Goal: Task Accomplishment & Management: Manage account settings

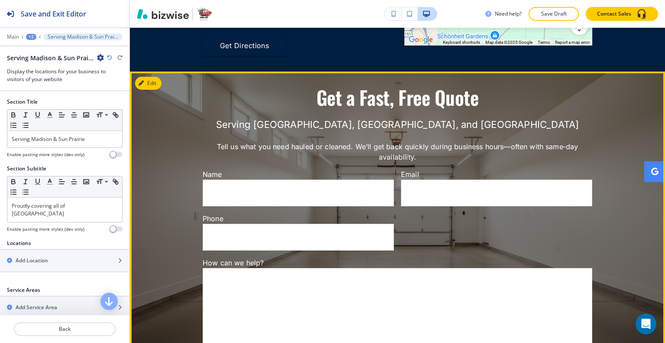
scroll to position [1858, 0]
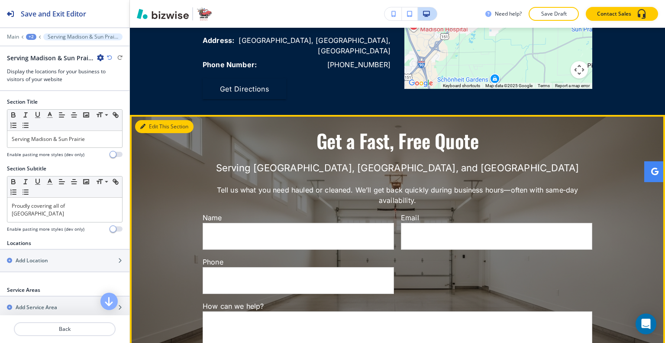
click at [156, 120] on button "Edit This Section" at bounding box center [164, 126] width 58 height 13
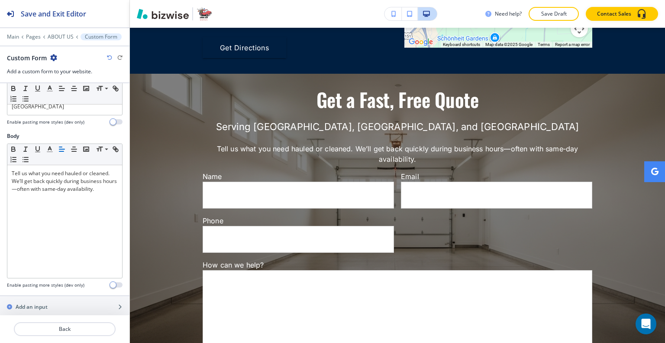
scroll to position [303, 0]
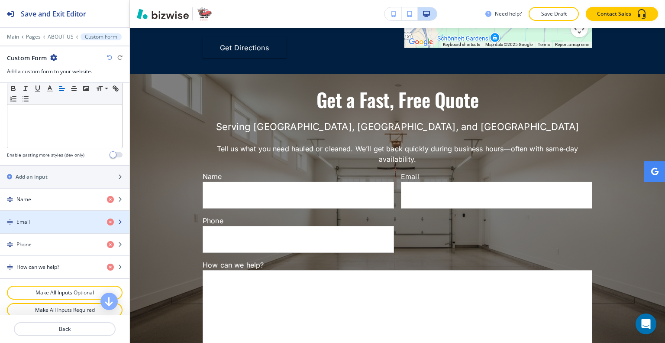
click at [58, 211] on div "button" at bounding box center [64, 214] width 129 height 7
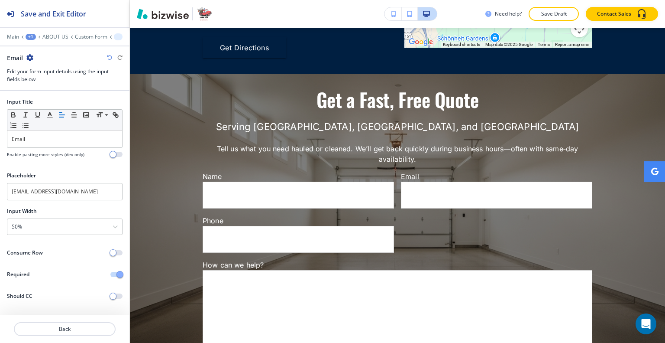
scroll to position [1997, 0]
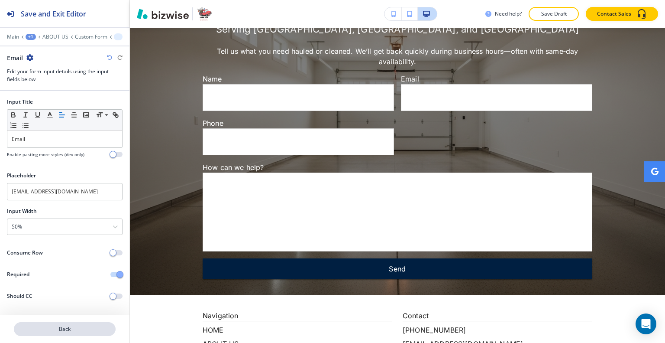
click at [57, 329] on p "Back" at bounding box center [65, 329] width 100 height 8
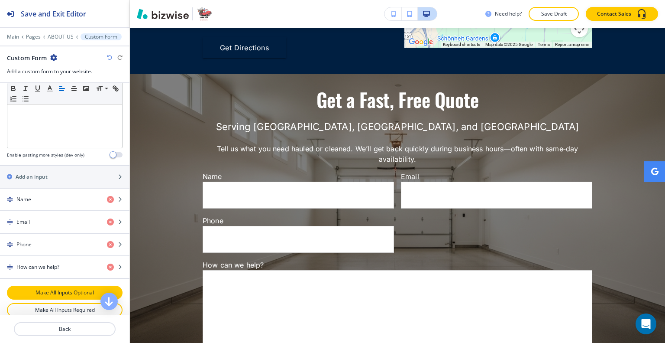
scroll to position [346, 0]
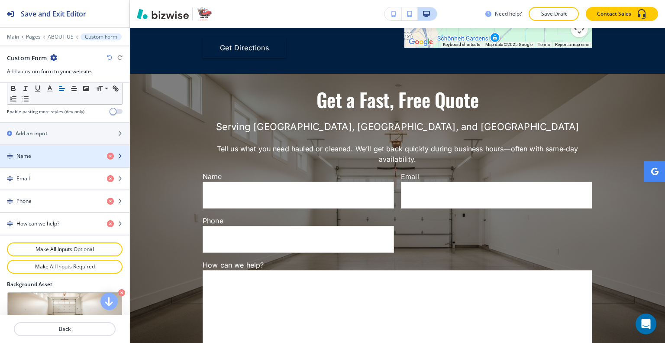
click at [65, 152] on div "Name" at bounding box center [50, 156] width 100 height 8
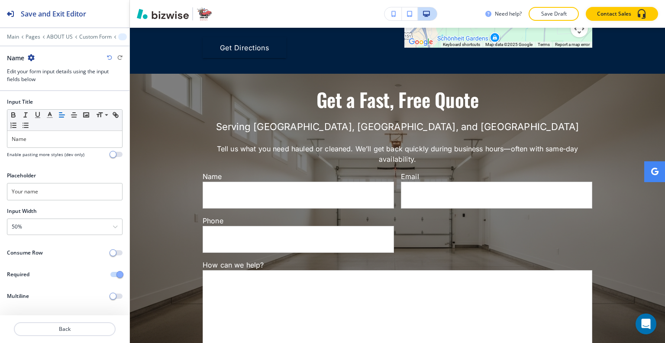
scroll to position [1997, 0]
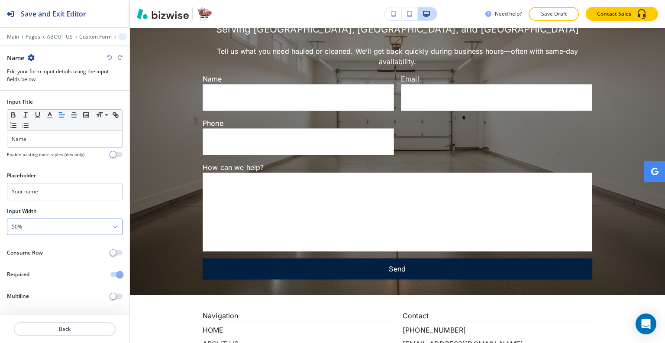
click at [53, 223] on div "50%" at bounding box center [64, 227] width 115 height 16
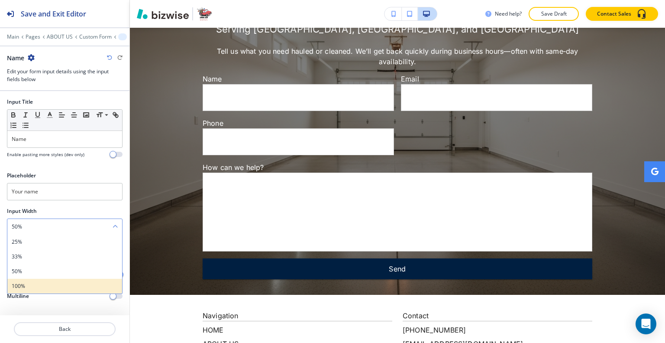
click at [44, 283] on h4 "100%" at bounding box center [65, 286] width 106 height 8
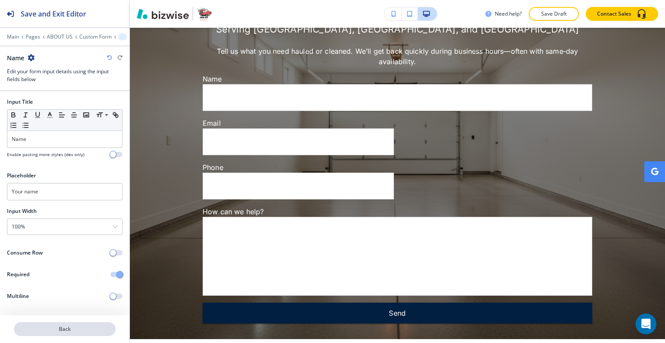
click at [54, 332] on p "Back" at bounding box center [65, 329] width 100 height 8
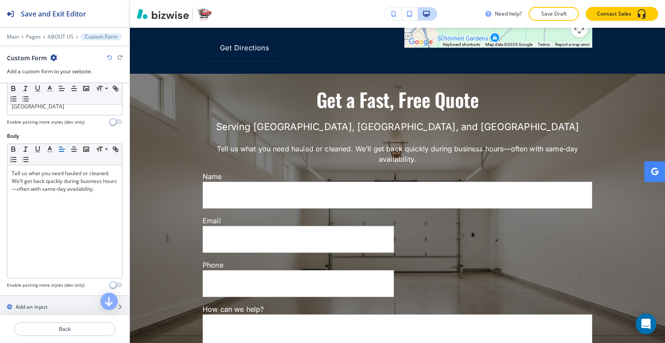
scroll to position [260, 0]
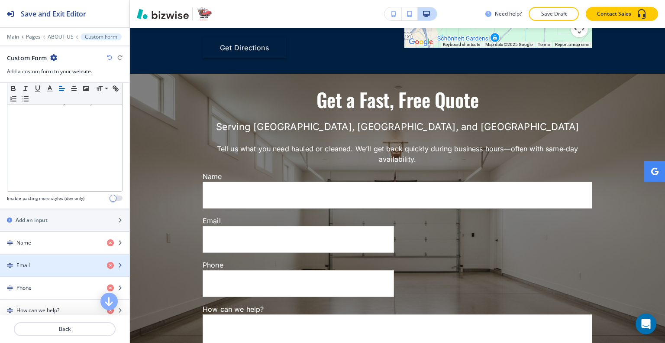
click at [43, 261] on div "Email" at bounding box center [50, 265] width 100 height 8
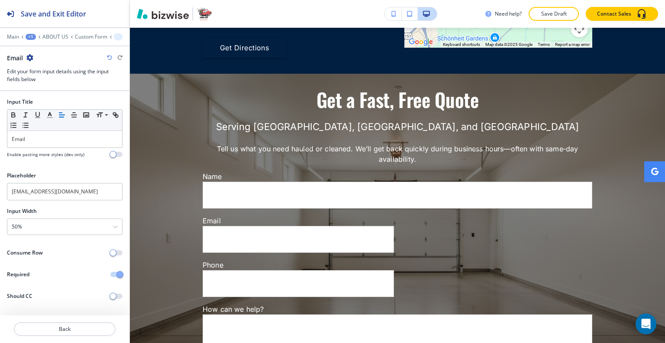
scroll to position [2040, 0]
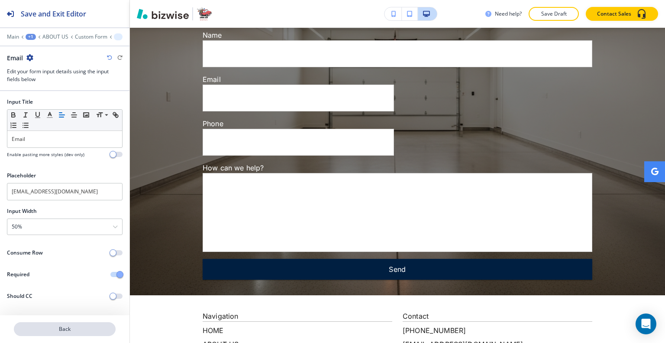
click at [74, 332] on p "Back" at bounding box center [65, 329] width 100 height 8
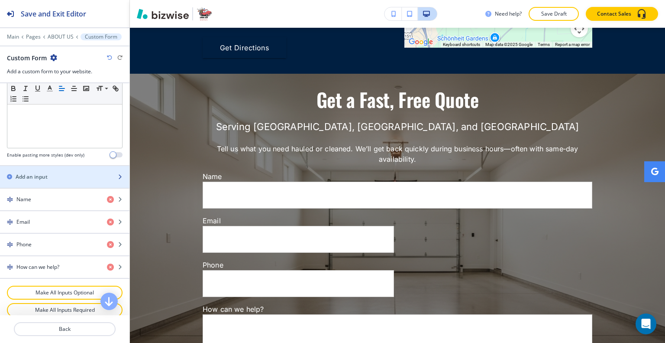
scroll to position [346, 0]
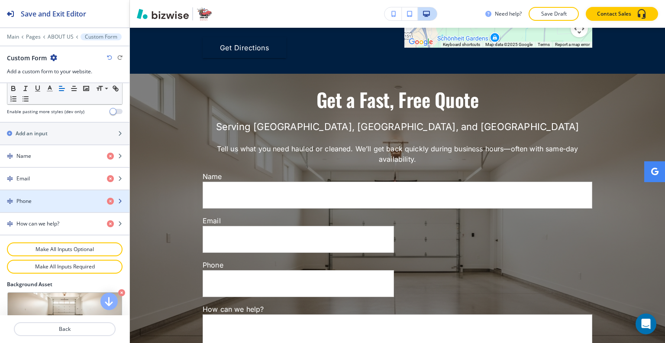
click at [69, 190] on div "button" at bounding box center [64, 193] width 129 height 7
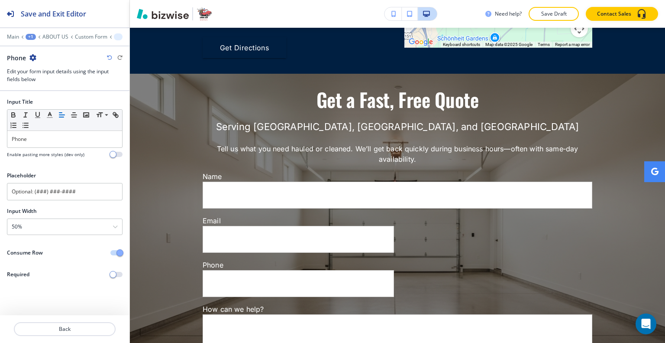
scroll to position [2085, 0]
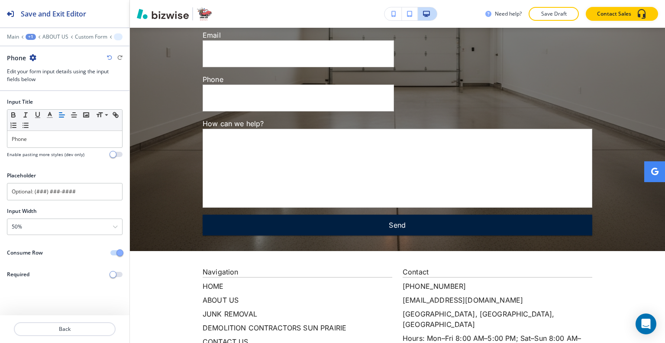
click at [116, 250] on span "button" at bounding box center [119, 252] width 7 height 7
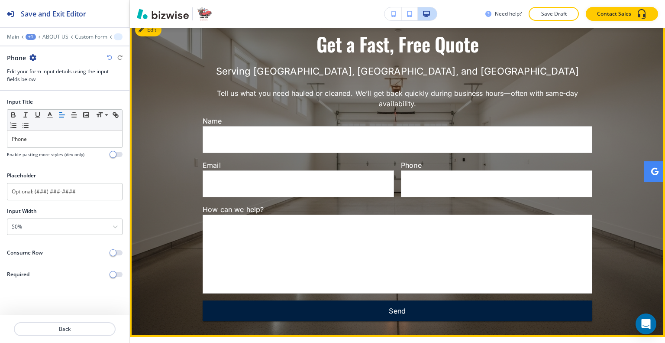
scroll to position [1825, 0]
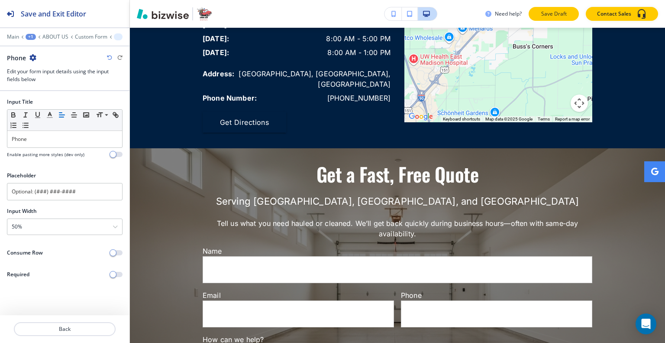
click at [562, 9] on button "Save Draft" at bounding box center [554, 14] width 50 height 14
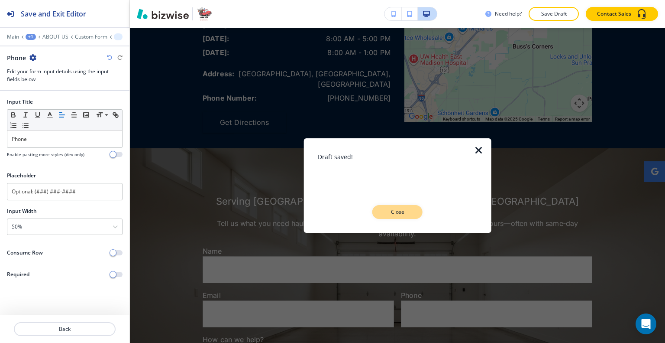
click at [400, 208] on p "Close" at bounding box center [398, 212] width 28 height 8
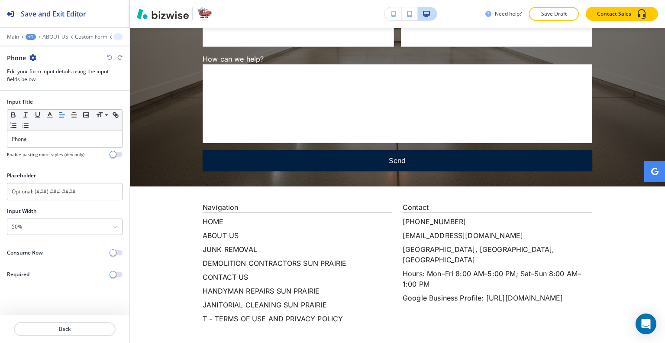
scroll to position [0, 0]
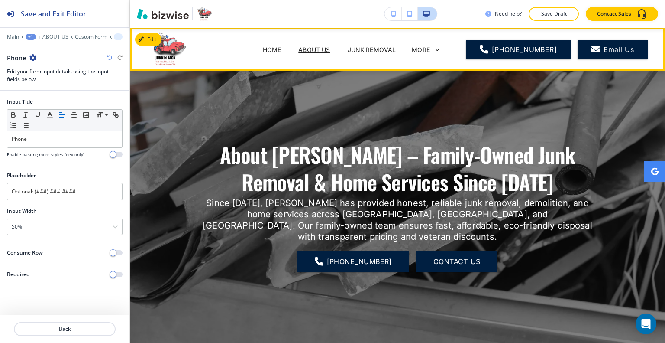
click at [383, 43] on span "JUNK REMOVAL" at bounding box center [372, 49] width 66 height 35
click at [378, 45] on p "JUNK REMOVAL" at bounding box center [372, 49] width 48 height 9
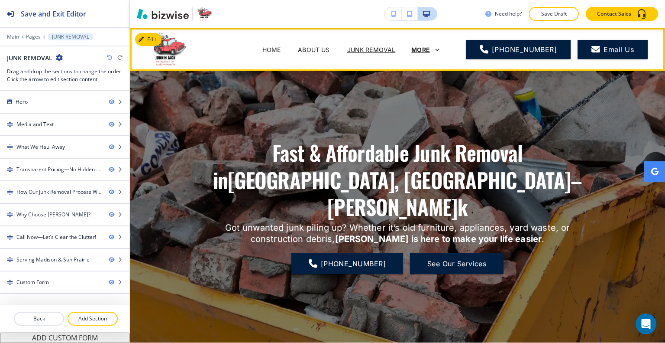
click at [423, 47] on p "MORE" at bounding box center [420, 49] width 19 height 6
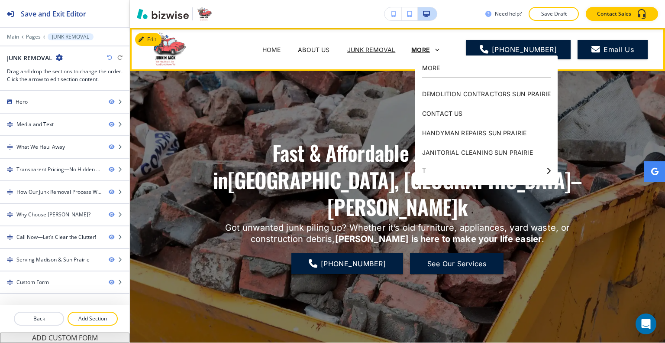
click at [423, 47] on p "MORE" at bounding box center [420, 49] width 19 height 6
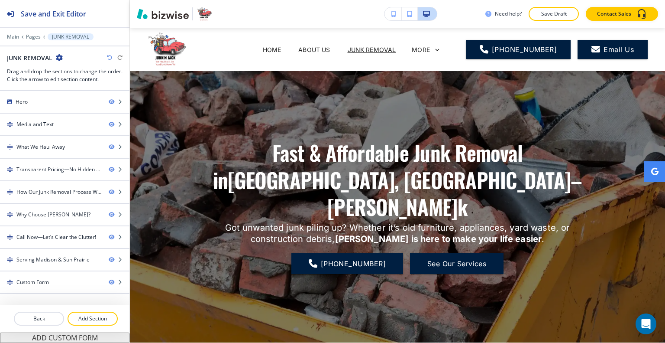
click at [32, 33] on div "Main Pages JUNK REMOVAL" at bounding box center [65, 36] width 116 height 7
click at [32, 34] on p "Pages" at bounding box center [33, 37] width 15 height 6
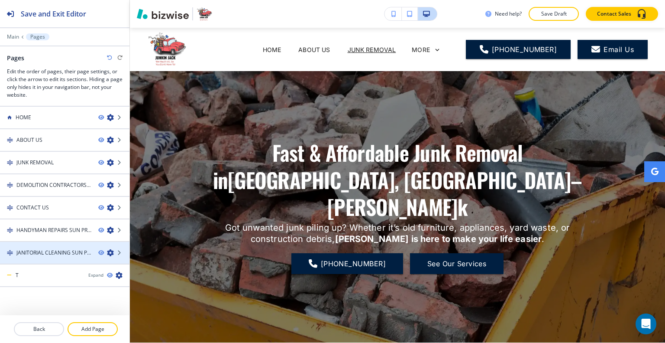
click at [42, 249] on h4 "JANITORIAL CLEANING SUN PRAIRIE" at bounding box center [53, 253] width 75 height 8
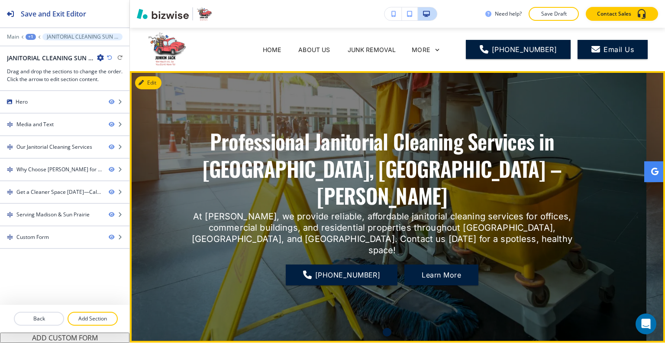
drag, startPoint x: 478, startPoint y: 165, endPoint x: 466, endPoint y: 161, distance: 12.9
click at [466, 161] on h1 "Professional Janitorial Cleaning Services in [GEOGRAPHIC_DATA], [GEOGRAPHIC_DAT…" at bounding box center [382, 168] width 390 height 81
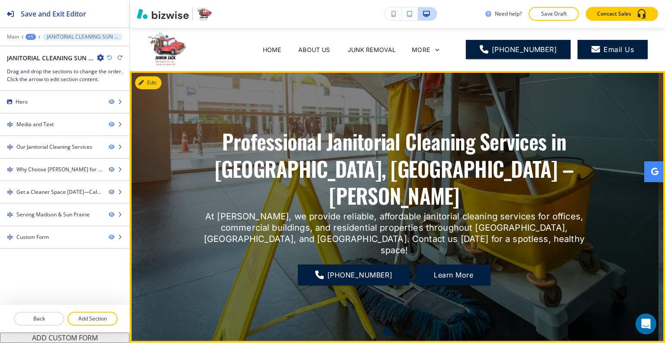
click at [162, 83] on div at bounding box center [394, 206] width 529 height 271
click at [152, 83] on button "Edit This Section" at bounding box center [164, 82] width 58 height 13
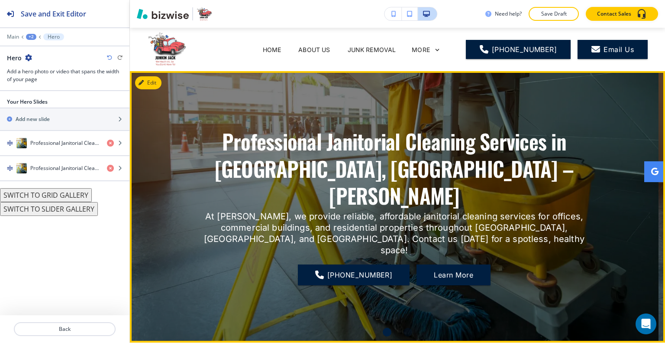
scroll to position [43, 0]
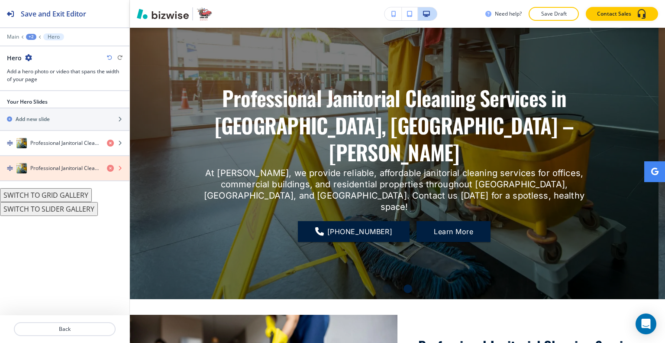
click at [111, 165] on icon "button" at bounding box center [110, 168] width 7 height 7
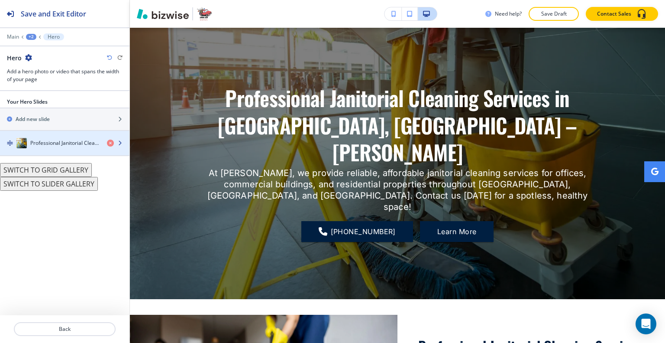
click at [58, 148] on div "button" at bounding box center [64, 151] width 129 height 7
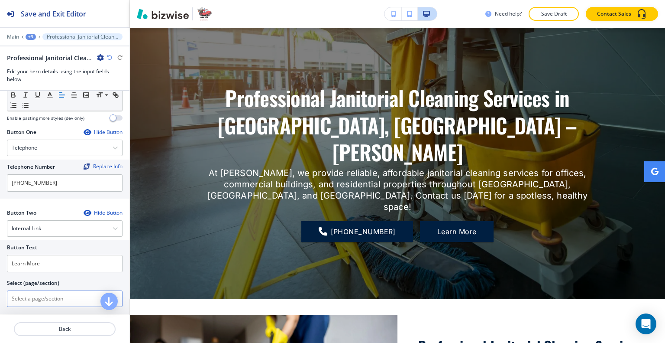
scroll to position [217, 0]
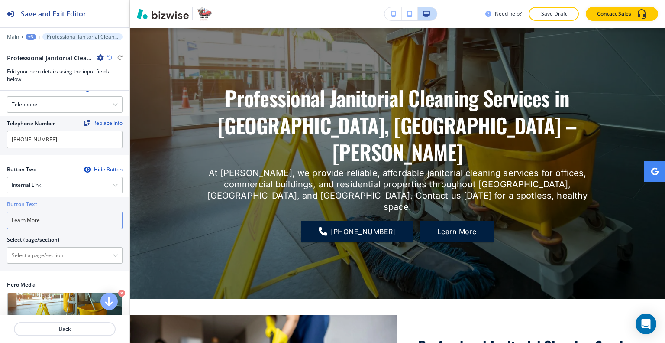
drag, startPoint x: 66, startPoint y: 204, endPoint x: 0, endPoint y: 204, distance: 65.8
click at [0, 204] on div "Button Text Learn More Select (page/section) HOME HOME | Hero HOME | [PERSON_NA…" at bounding box center [64, 234] width 129 height 74
type input "c"
type input "CONTACT US"
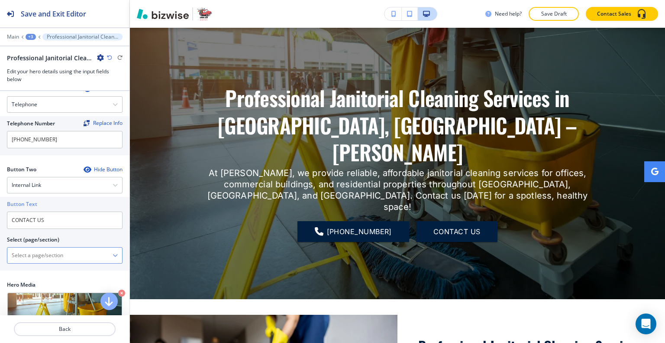
click at [26, 248] on \(page\/section\) "Manual Input" at bounding box center [59, 255] width 105 height 15
type \(page\/section\) "CONTACT US"
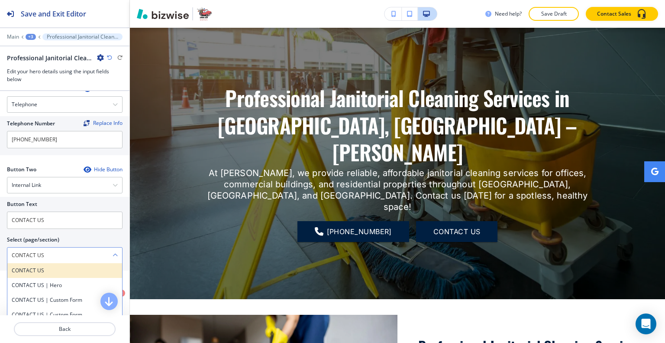
click at [35, 266] on h4 "CONTACT US" at bounding box center [65, 270] width 106 height 8
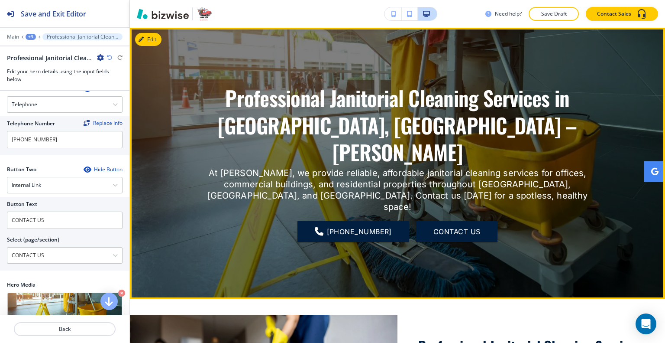
scroll to position [0, 0]
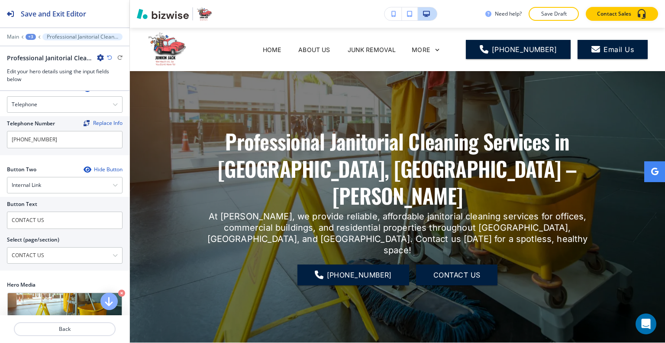
click at [100, 57] on icon "button" at bounding box center [100, 57] width 7 height 7
click at [116, 81] on button "Duplicate Professional Janitorial Cleaning Services in [GEOGRAPHIC_DATA], [GEOG…" at bounding box center [124, 87] width 55 height 15
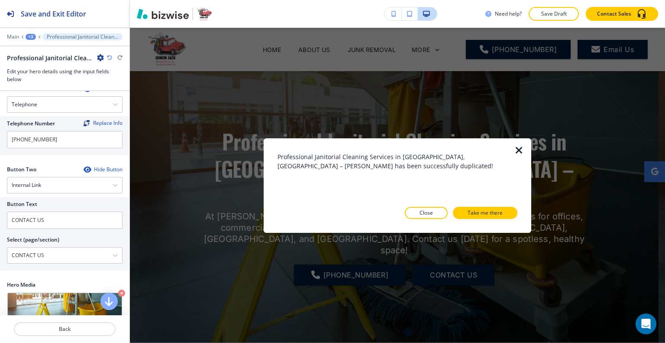
click at [522, 149] on icon "button" at bounding box center [519, 150] width 10 height 10
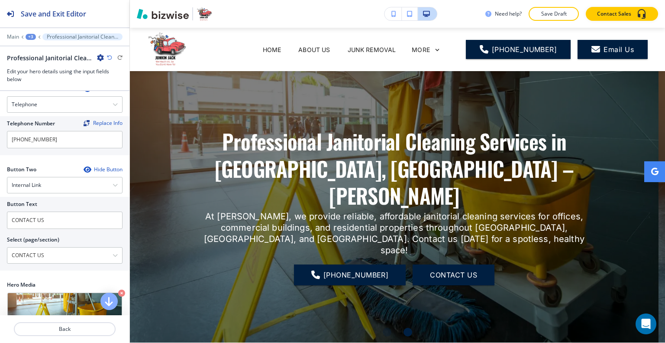
click at [102, 58] on icon "button" at bounding box center [100, 57] width 7 height 7
click at [107, 67] on button "Rename Professional Janitorial Cleaning Services in [GEOGRAPHIC_DATA], [GEOGRAP…" at bounding box center [124, 72] width 55 height 15
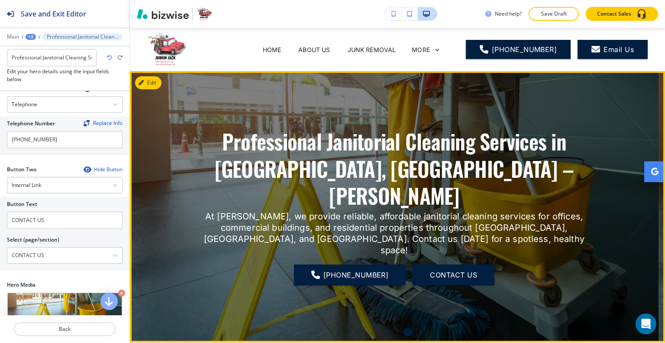
click at [168, 124] on div "Professional Janitorial Cleaning Services in [GEOGRAPHIC_DATA], [GEOGRAPHIC_DAT…" at bounding box center [394, 207] width 529 height 240
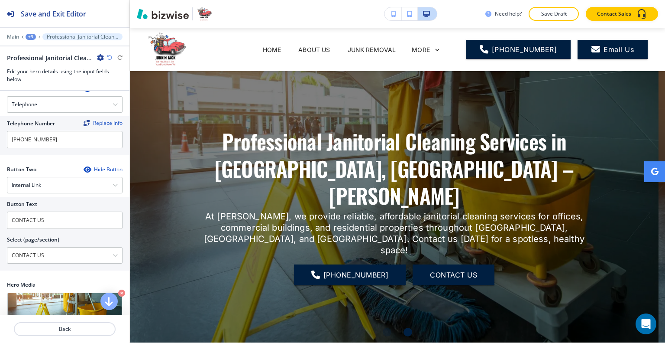
click at [99, 57] on icon "button" at bounding box center [100, 57] width 7 height 7
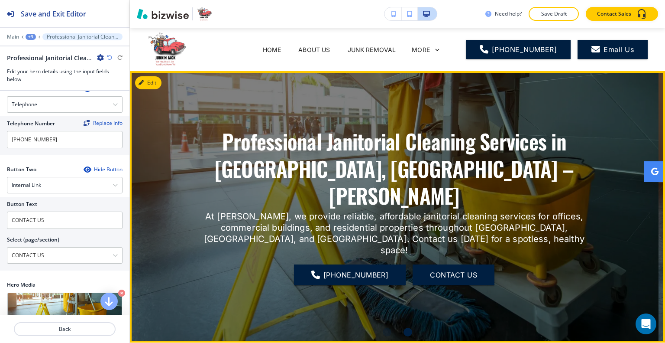
click at [225, 94] on div "Professional Janitorial Cleaning Services in [GEOGRAPHIC_DATA], [GEOGRAPHIC_DAT…" at bounding box center [395, 207] width 390 height 240
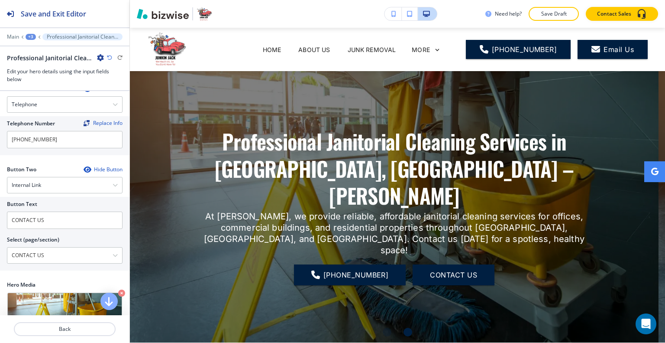
click at [31, 36] on div "+3" at bounding box center [31, 37] width 10 height 6
click at [39, 64] on p "JANITORIAL CLEANING SUN PRAIRIE" at bounding box center [53, 66] width 44 height 8
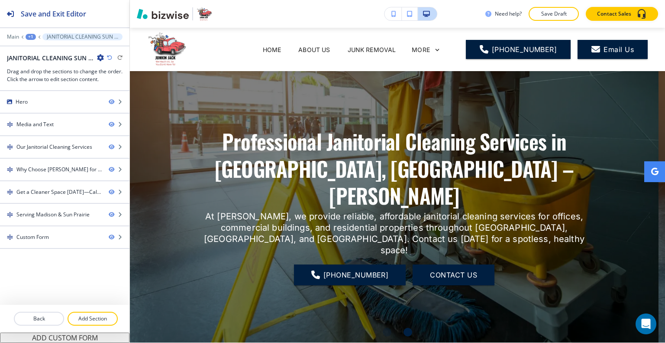
click at [100, 55] on icon "button" at bounding box center [100, 57] width 7 height 7
click at [113, 69] on p "Edit Page Settings" at bounding box center [125, 72] width 44 height 8
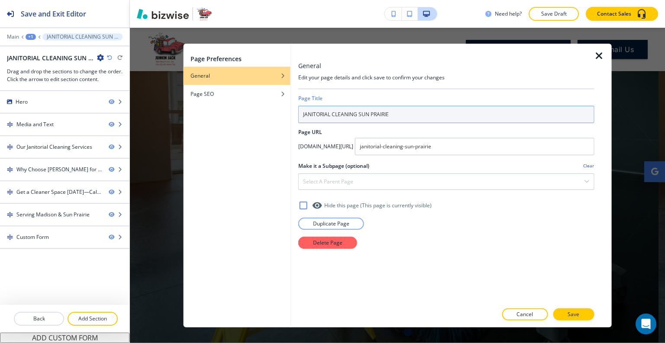
drag, startPoint x: 411, startPoint y: 115, endPoint x: 368, endPoint y: 117, distance: 42.9
click at [368, 117] on input "JANITORIAL CLEANING SUN PRAIRIE" at bounding box center [446, 113] width 296 height 17
type input "JANITORIAL CLEANING"
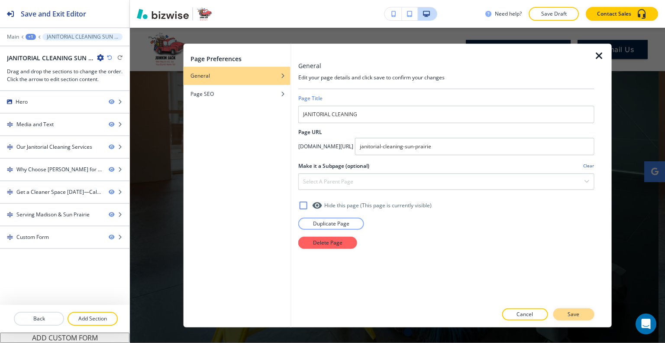
click at [568, 312] on button "Save" at bounding box center [573, 314] width 41 height 12
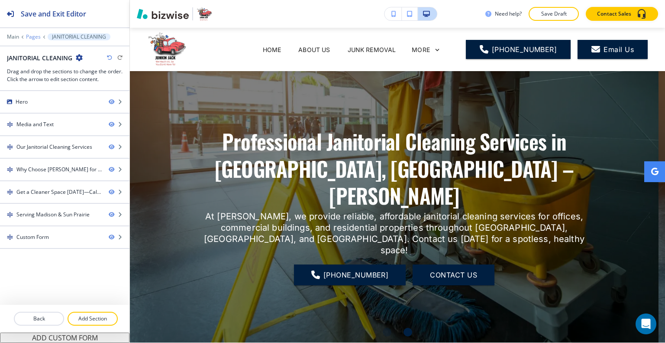
click at [32, 37] on p "Pages" at bounding box center [33, 37] width 15 height 6
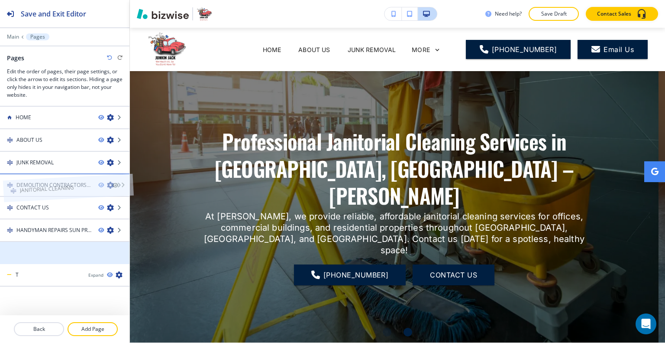
drag, startPoint x: 40, startPoint y: 251, endPoint x: 43, endPoint y: 174, distance: 77.1
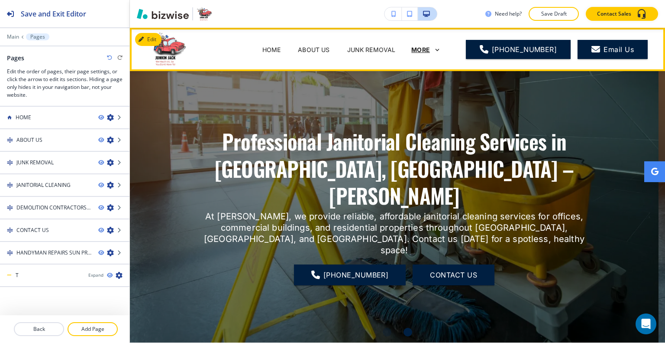
click at [430, 49] on p "MORE" at bounding box center [420, 49] width 19 height 6
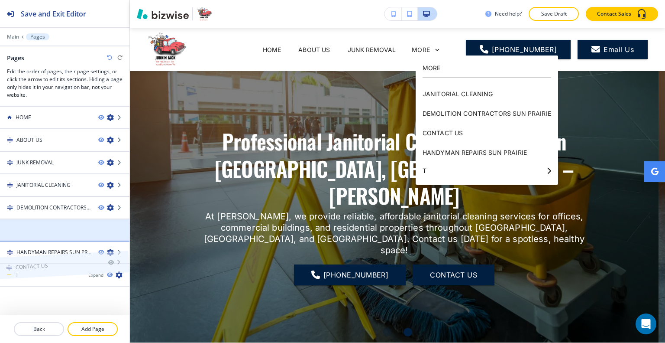
drag, startPoint x: 52, startPoint y: 225, endPoint x: 51, endPoint y: 247, distance: 22.1
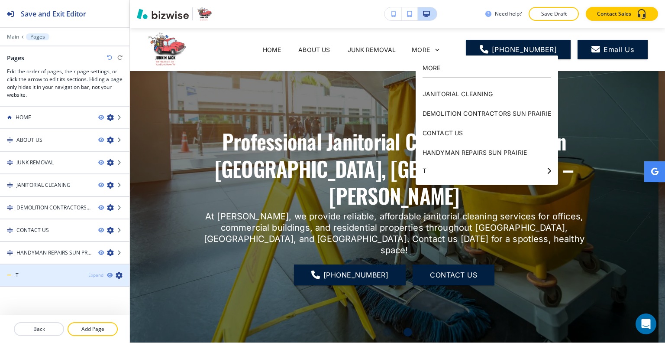
click at [94, 275] on div "Expand" at bounding box center [95, 275] width 15 height 6
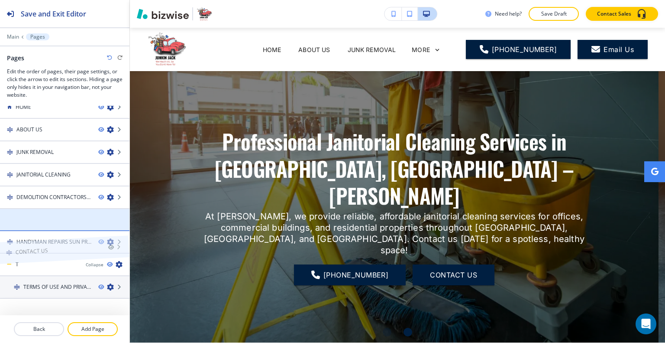
drag, startPoint x: 50, startPoint y: 220, endPoint x: 48, endPoint y: 237, distance: 17.4
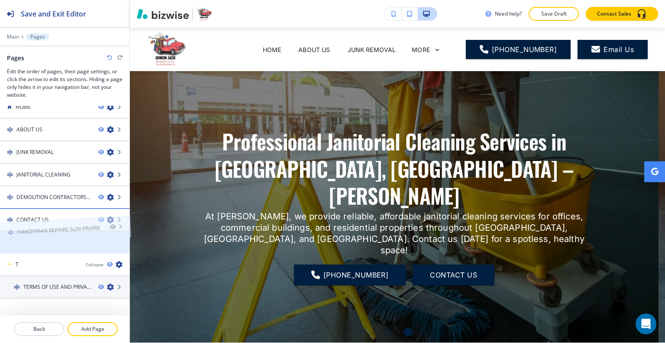
drag, startPoint x: 26, startPoint y: 239, endPoint x: 26, endPoint y: 213, distance: 25.1
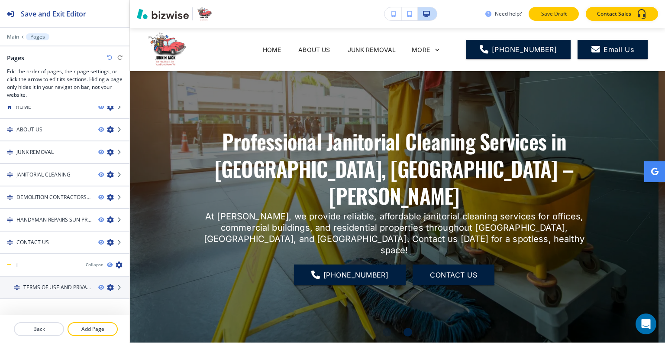
click at [561, 13] on p "Save Draft" at bounding box center [554, 14] width 28 height 8
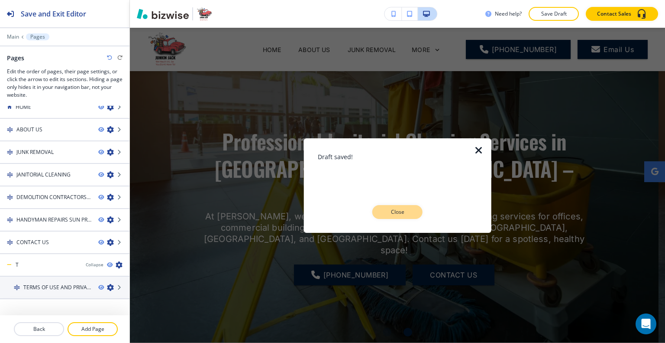
click at [397, 209] on p "Close" at bounding box center [398, 212] width 28 height 8
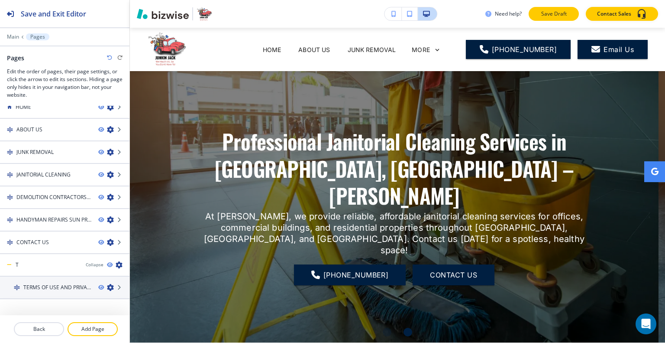
click at [556, 13] on p "Save Draft" at bounding box center [554, 14] width 28 height 8
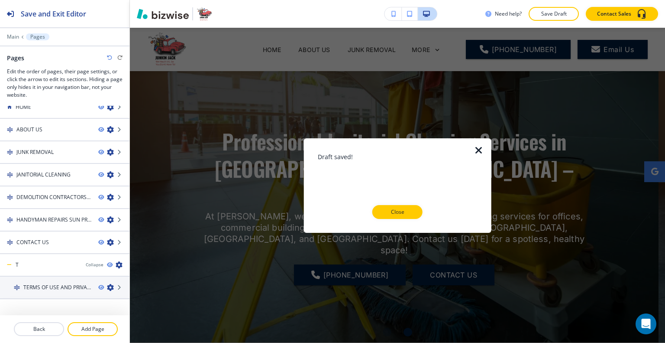
click at [479, 148] on icon "button" at bounding box center [479, 150] width 10 height 10
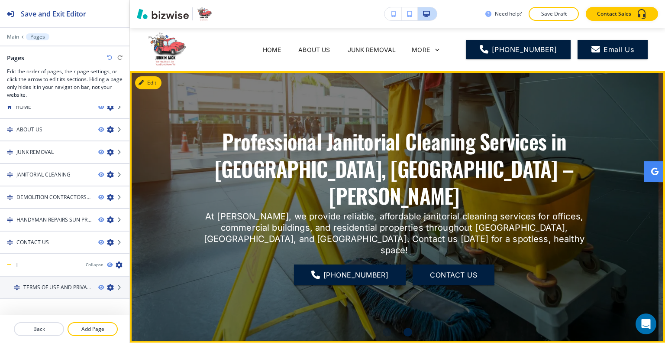
click at [554, 123] on div "Professional Janitorial Cleaning Services in [GEOGRAPHIC_DATA], [GEOGRAPHIC_DAT…" at bounding box center [395, 207] width 390 height 240
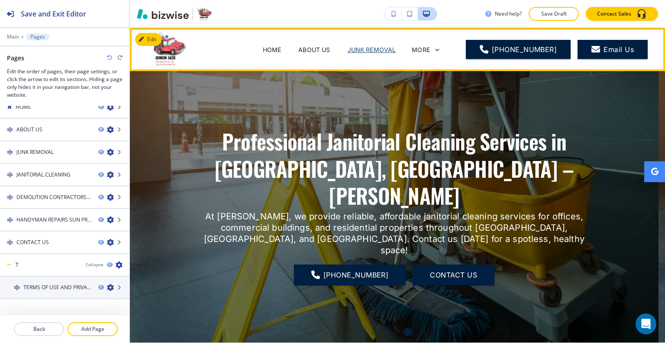
click at [375, 50] on p "JUNK REMOVAL" at bounding box center [372, 49] width 48 height 9
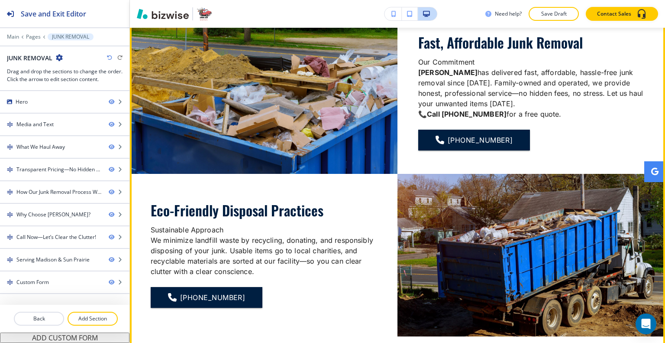
scroll to position [520, 0]
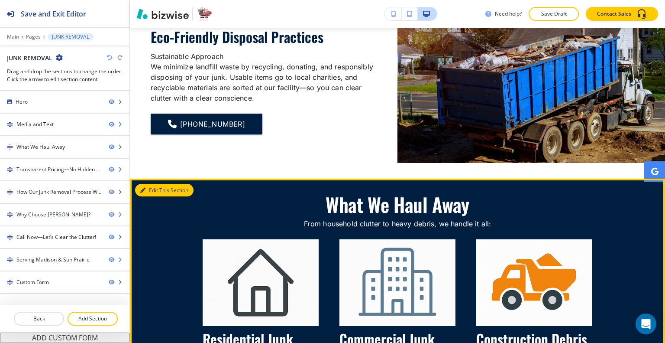
click at [153, 190] on button "Edit This Section" at bounding box center [164, 190] width 58 height 13
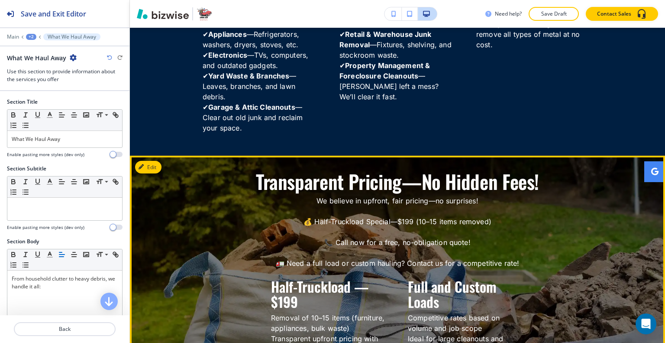
scroll to position [973, 0]
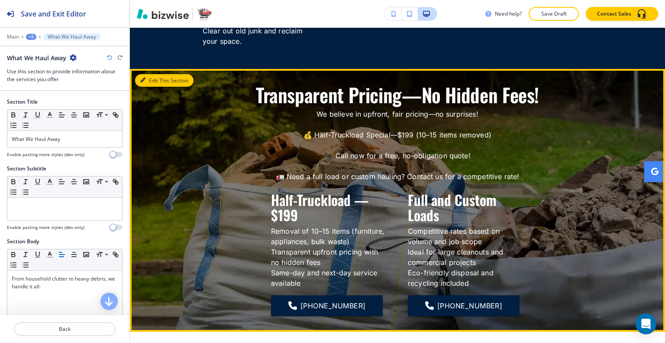
click at [152, 84] on button "Edit This Section" at bounding box center [164, 80] width 58 height 13
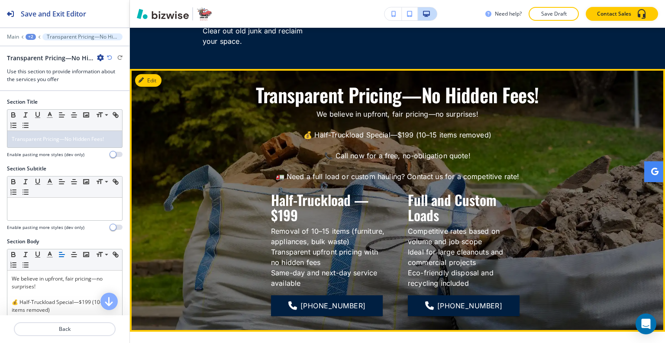
scroll to position [1014, 0]
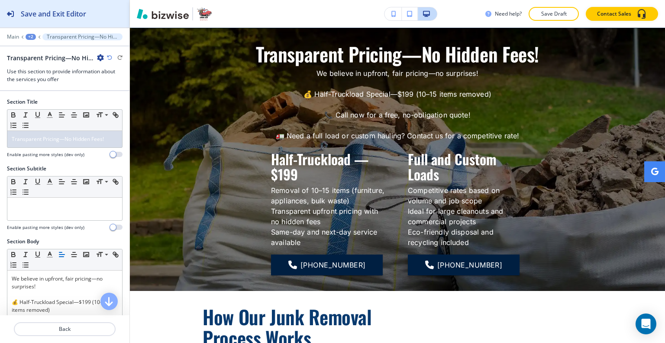
click at [67, 19] on h2 "Save and Exit Editor" at bounding box center [53, 14] width 65 height 10
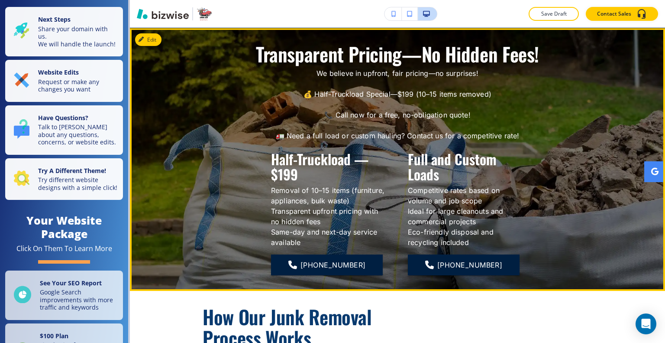
scroll to position [1187, 0]
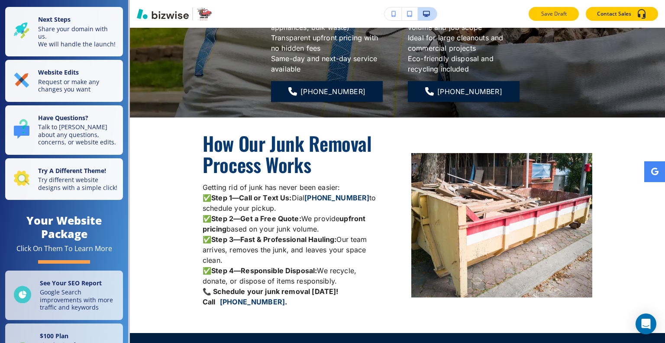
click at [557, 12] on p "Save Draft" at bounding box center [554, 14] width 28 height 8
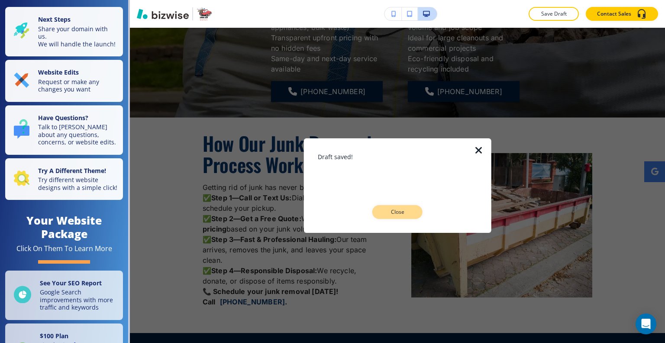
click at [398, 211] on p "Close" at bounding box center [398, 212] width 28 height 8
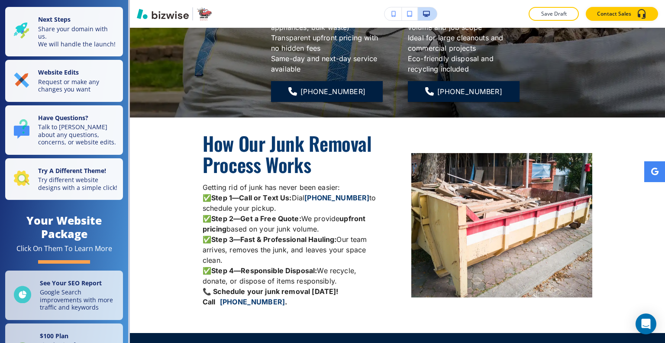
scroll to position [1404, 0]
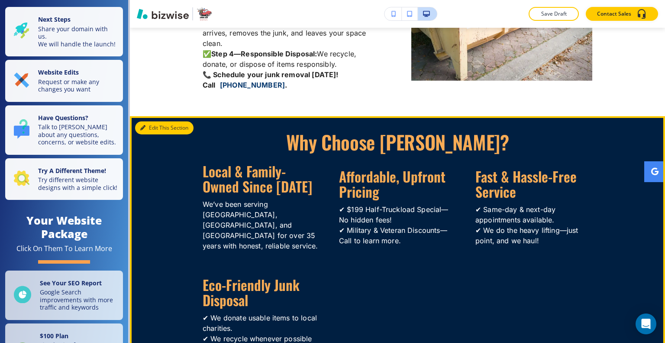
click at [155, 129] on button "Edit This Section" at bounding box center [164, 127] width 58 height 13
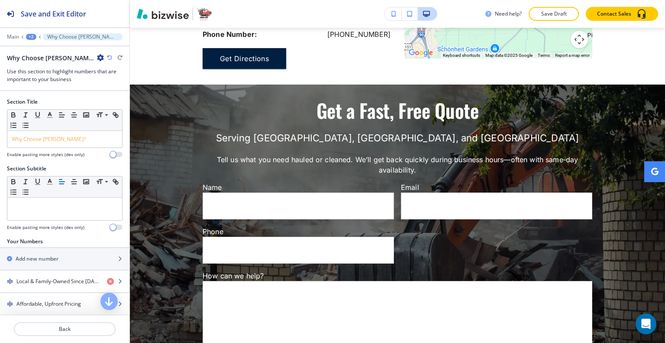
scroll to position [0, 0]
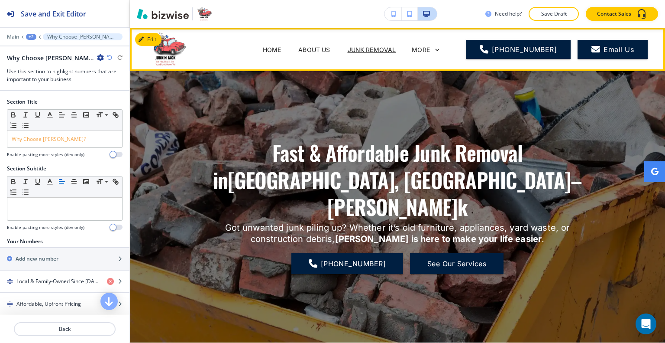
click at [433, 53] on div "MORE" at bounding box center [426, 50] width 29 height 8
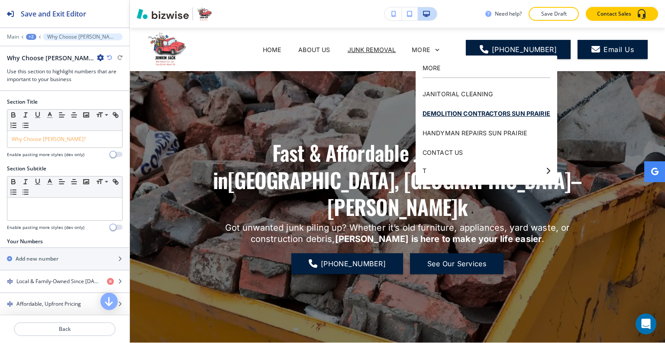
click at [451, 108] on p "DEMOLITION CONTRACTORS SUN PRAIRIE" at bounding box center [487, 112] width 128 height 19
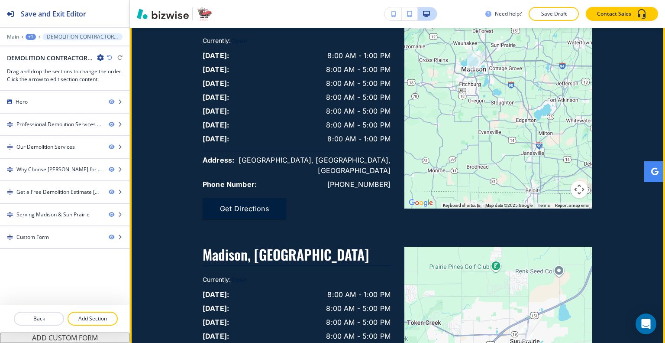
scroll to position [1256, 0]
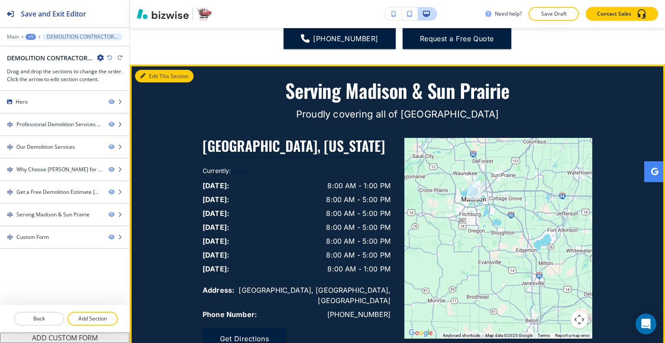
click at [155, 70] on button "Edit This Section" at bounding box center [164, 76] width 58 height 13
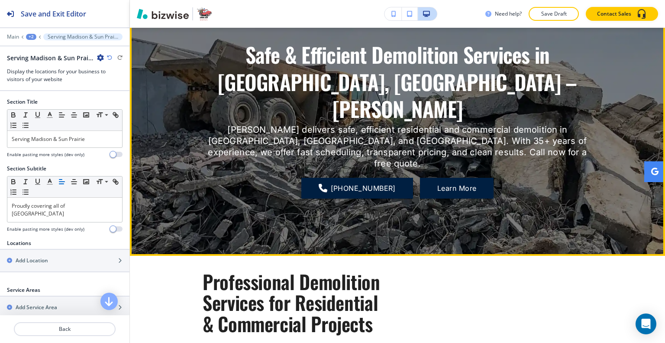
scroll to position [43, 0]
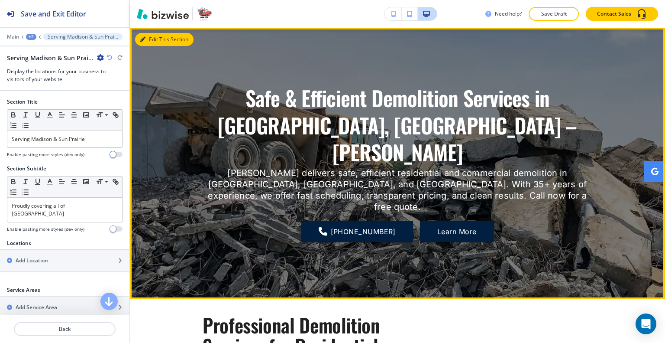
click at [153, 41] on button "Edit This Section" at bounding box center [164, 39] width 58 height 13
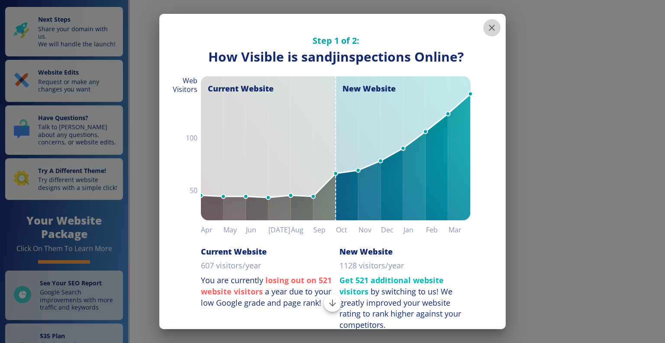
click at [487, 25] on icon "button" at bounding box center [492, 28] width 10 height 10
